Goal: Task Accomplishment & Management: Complete application form

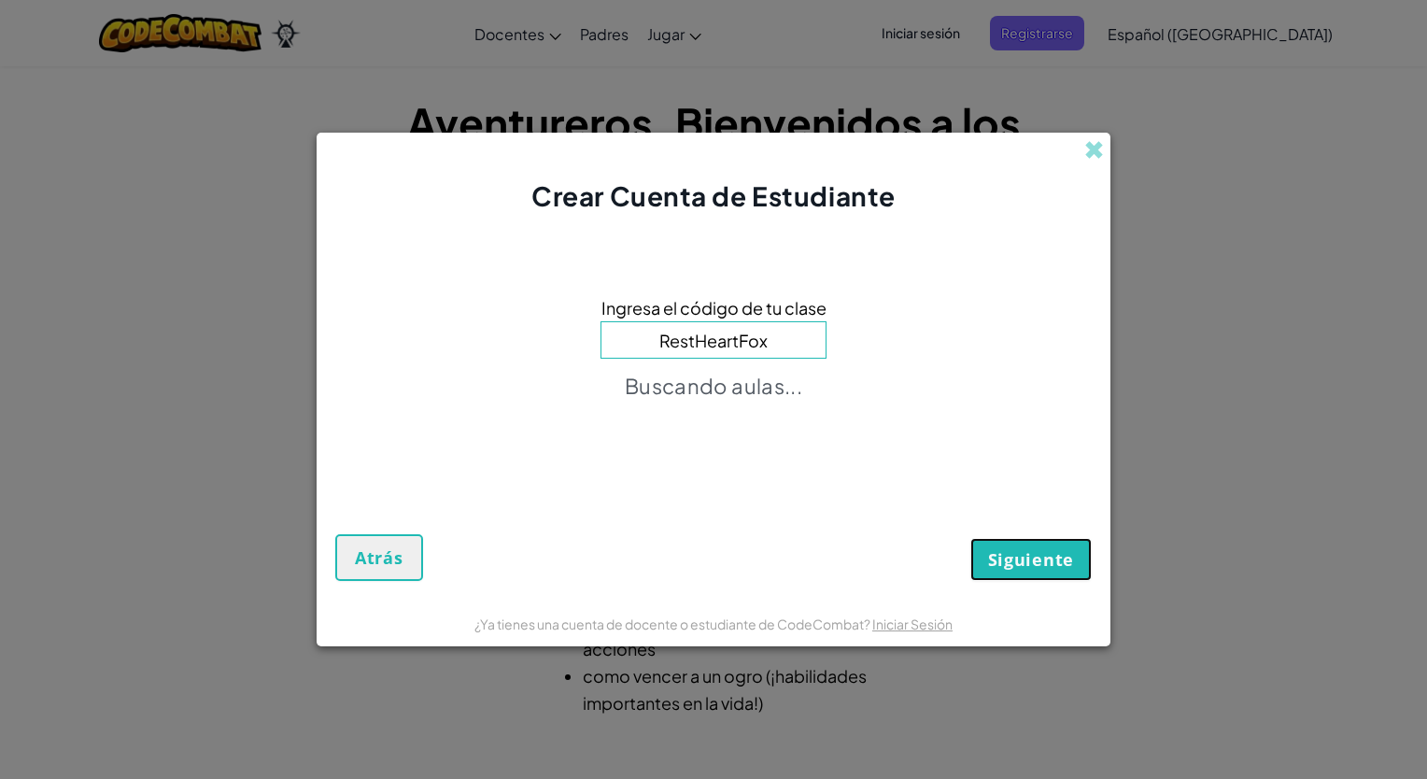
click at [997, 567] on span "Siguiente" at bounding box center [1031, 559] width 86 height 22
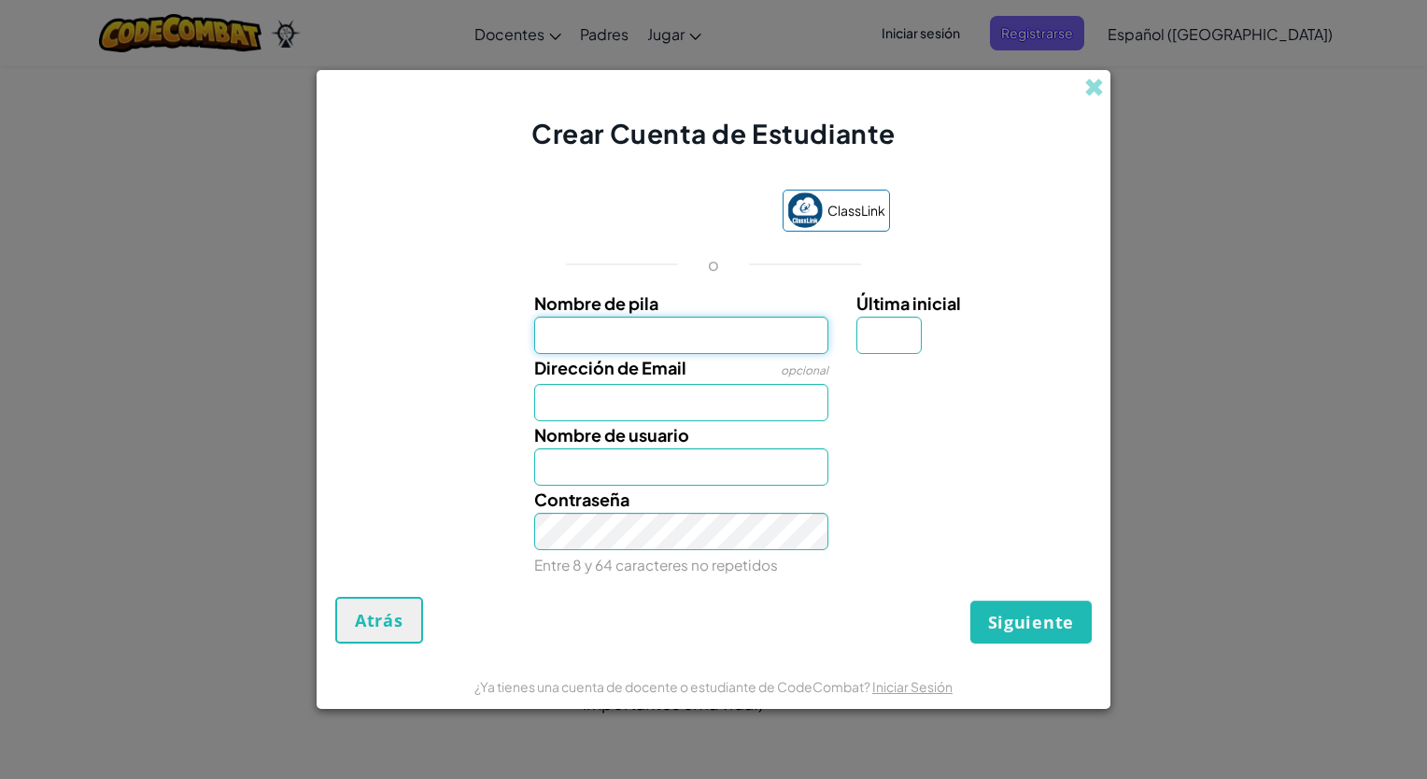
click at [761, 332] on input "Nombre de pila" at bounding box center [681, 335] width 295 height 37
type input "[PERSON_NAME]"
type input "B"
type input "[EMAIL_ADDRESS][DOMAIN_NAME]"
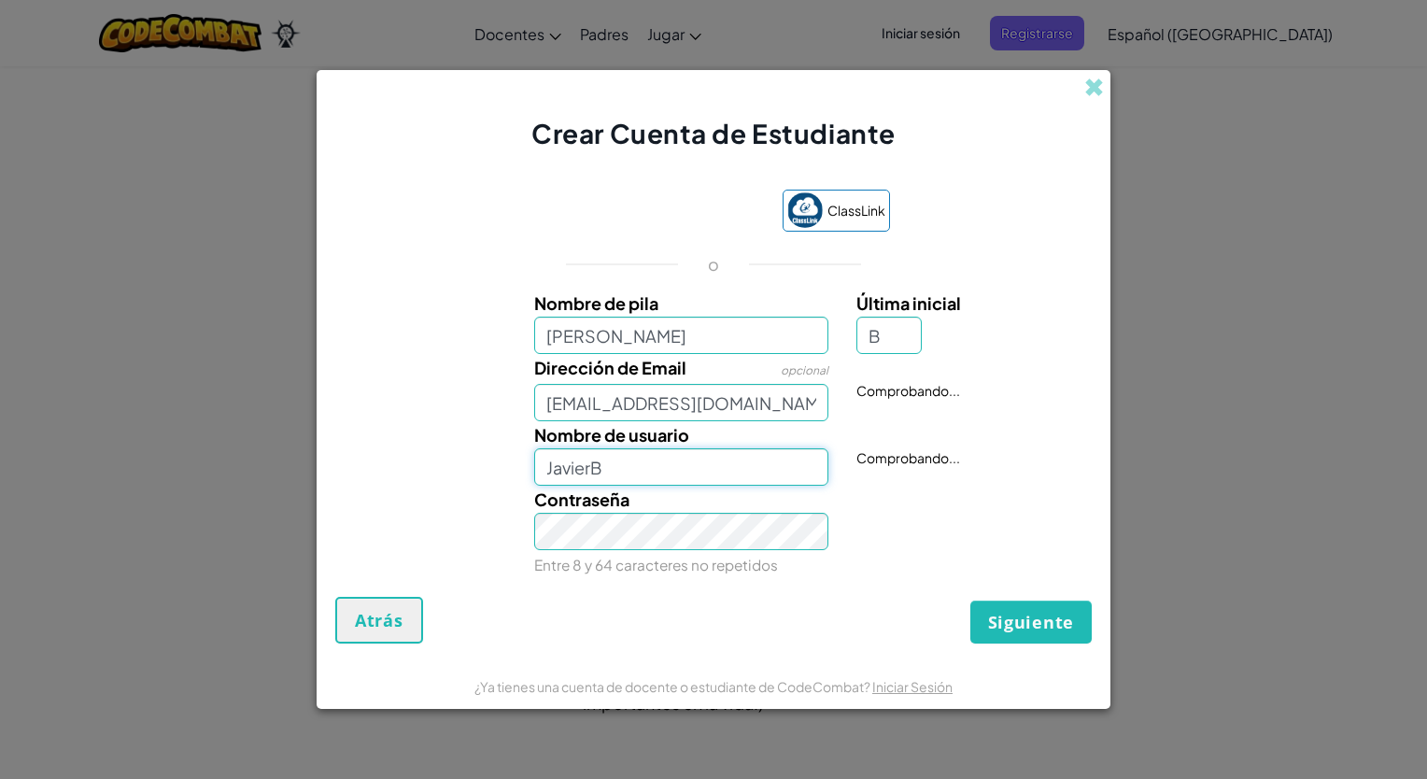
click at [676, 461] on input "JavierB" at bounding box center [681, 466] width 295 height 37
click at [698, 450] on input "[PERSON_NAME]" at bounding box center [681, 466] width 295 height 37
click at [605, 472] on input "Javs" at bounding box center [681, 466] width 295 height 37
click at [1062, 632] on span "Siguiente" at bounding box center [1031, 622] width 86 height 22
click at [618, 472] on input "Jabs" at bounding box center [681, 466] width 295 height 37
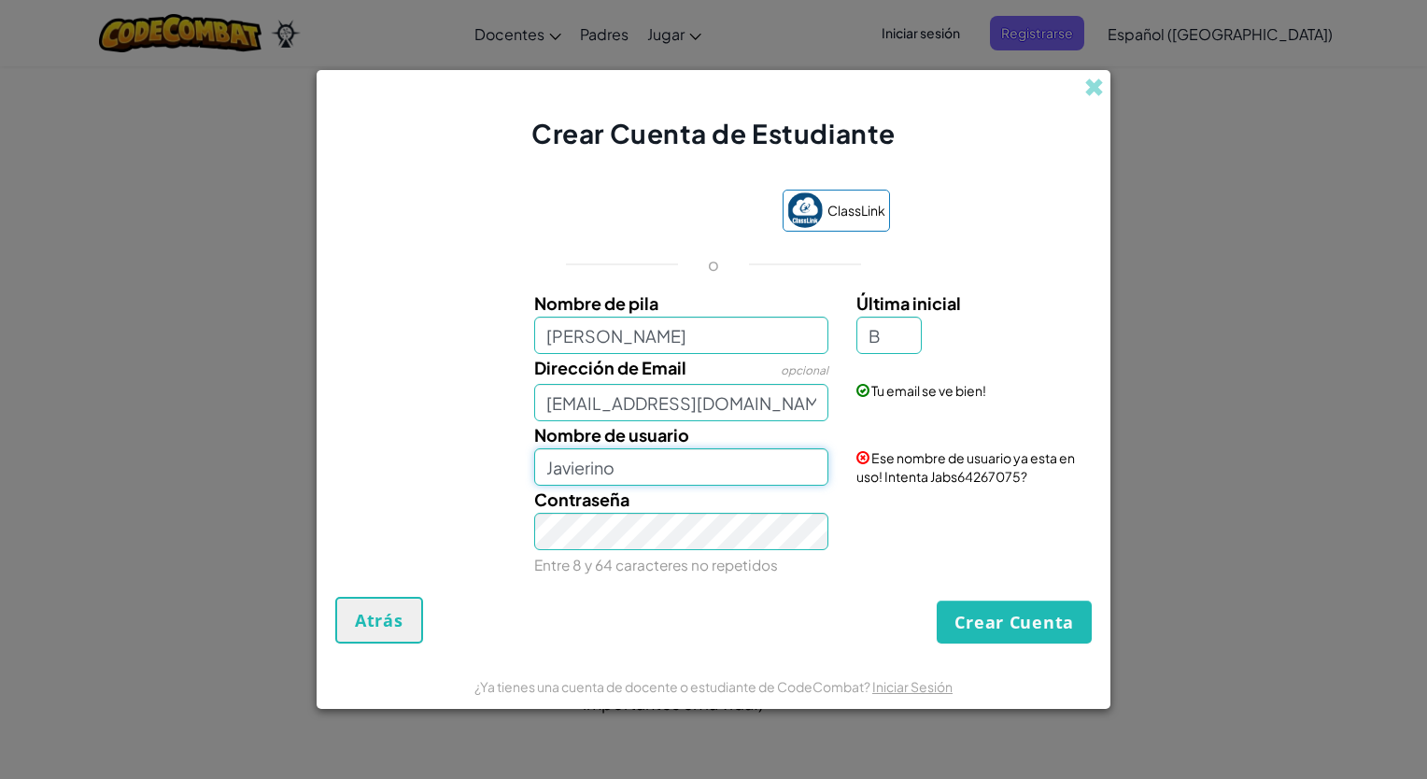
type input "Javierino"
click at [1001, 626] on button "Crear Cuenta" at bounding box center [1013, 621] width 155 height 43
